Goal: Task Accomplishment & Management: Manage account settings

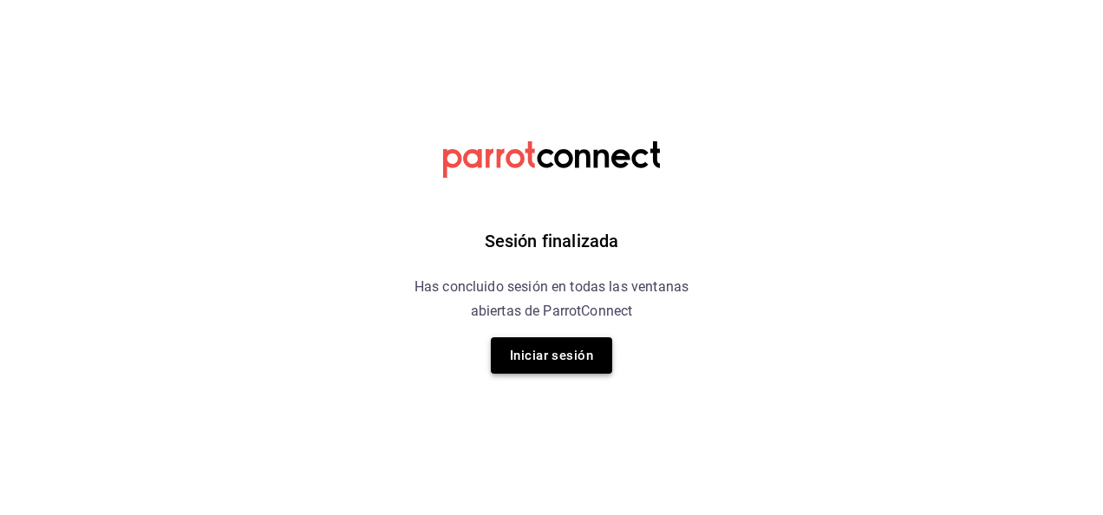
click at [530, 355] on button "Iniciar sesión" at bounding box center [551, 355] width 121 height 36
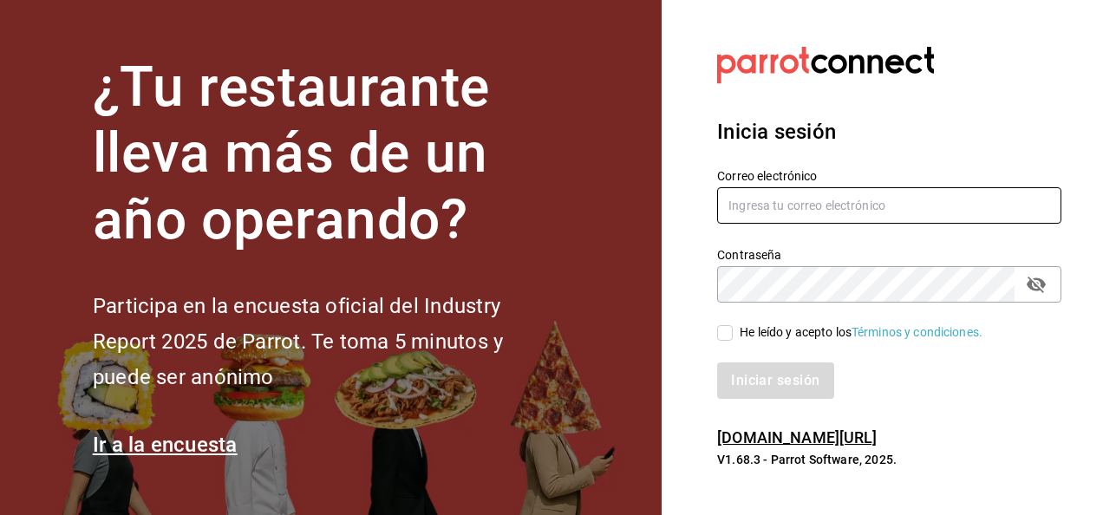
type input "[EMAIL_ADDRESS][PERSON_NAME][DOMAIN_NAME]"
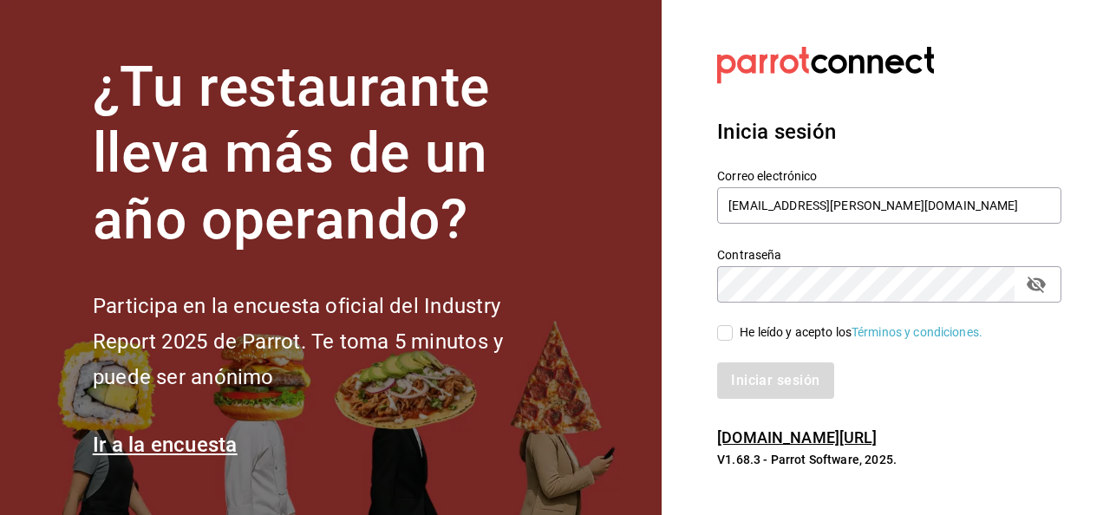
click at [721, 331] on input "He leído y acepto los Términos y condiciones." at bounding box center [725, 333] width 16 height 16
checkbox input "true"
click at [769, 366] on button "Iniciar sesión" at bounding box center [776, 380] width 118 height 36
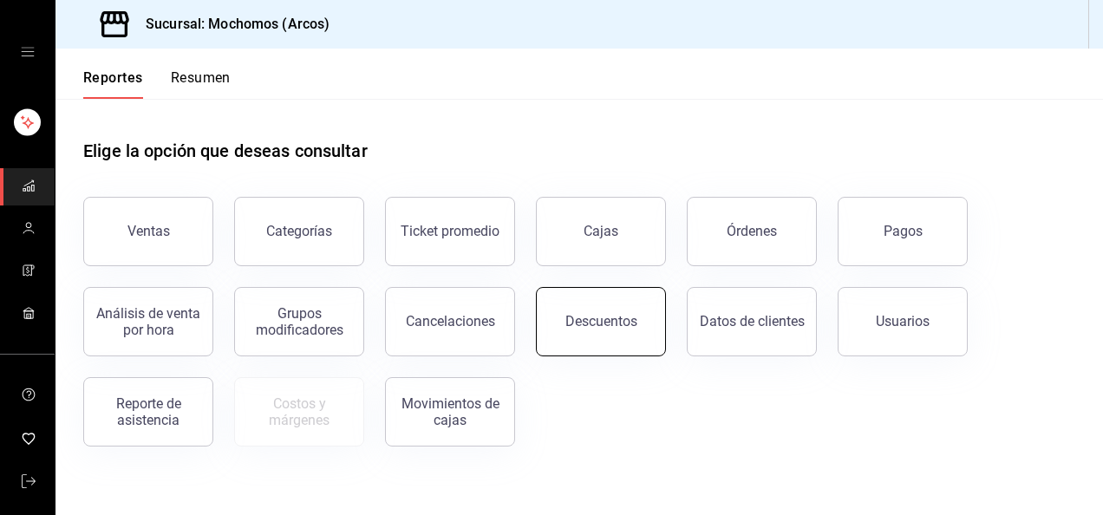
click at [634, 332] on button "Descuentos" at bounding box center [601, 321] width 130 height 69
